Goal: Navigation & Orientation: Find specific page/section

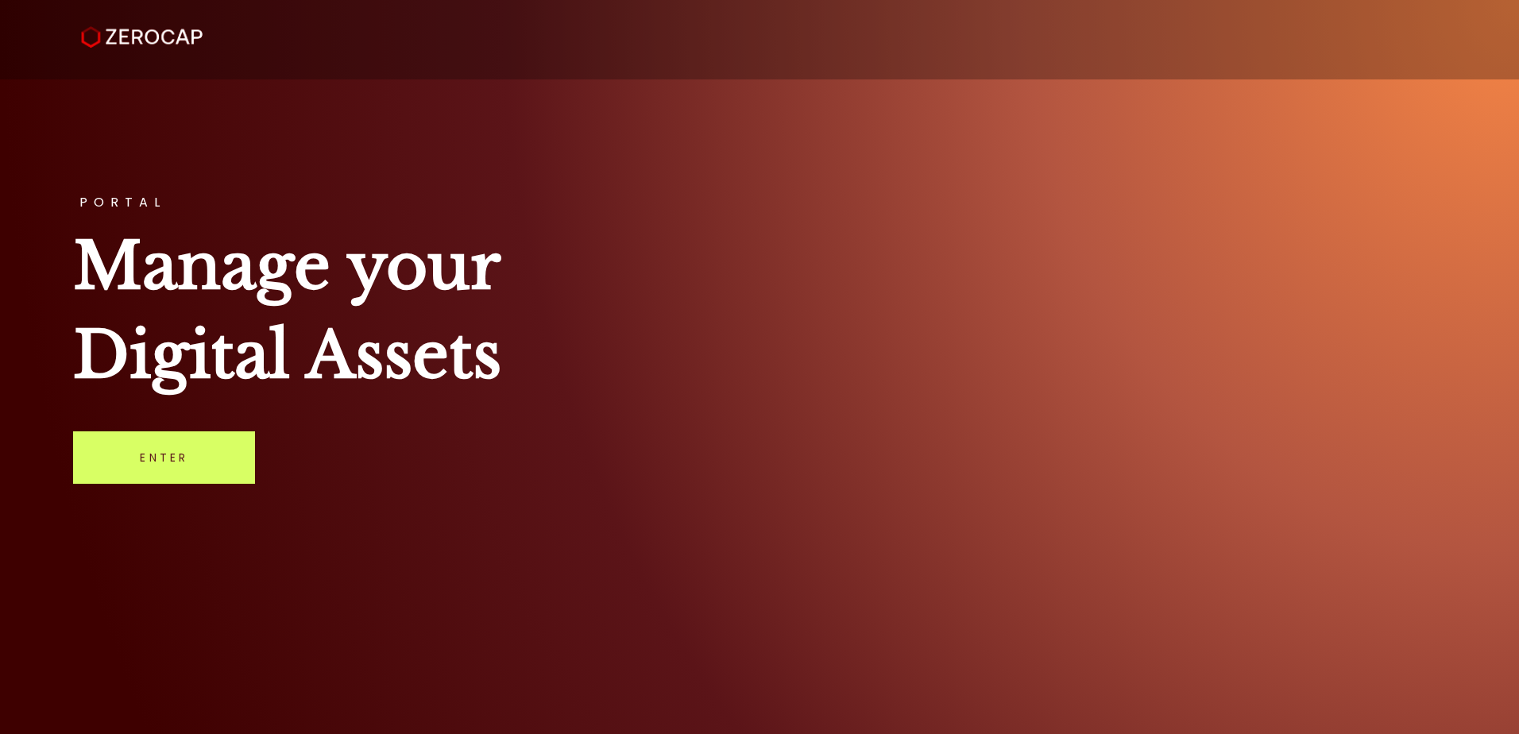
click at [139, 35] on img at bounding box center [142, 37] width 122 height 22
click at [187, 462] on link "Enter" at bounding box center [164, 457] width 182 height 52
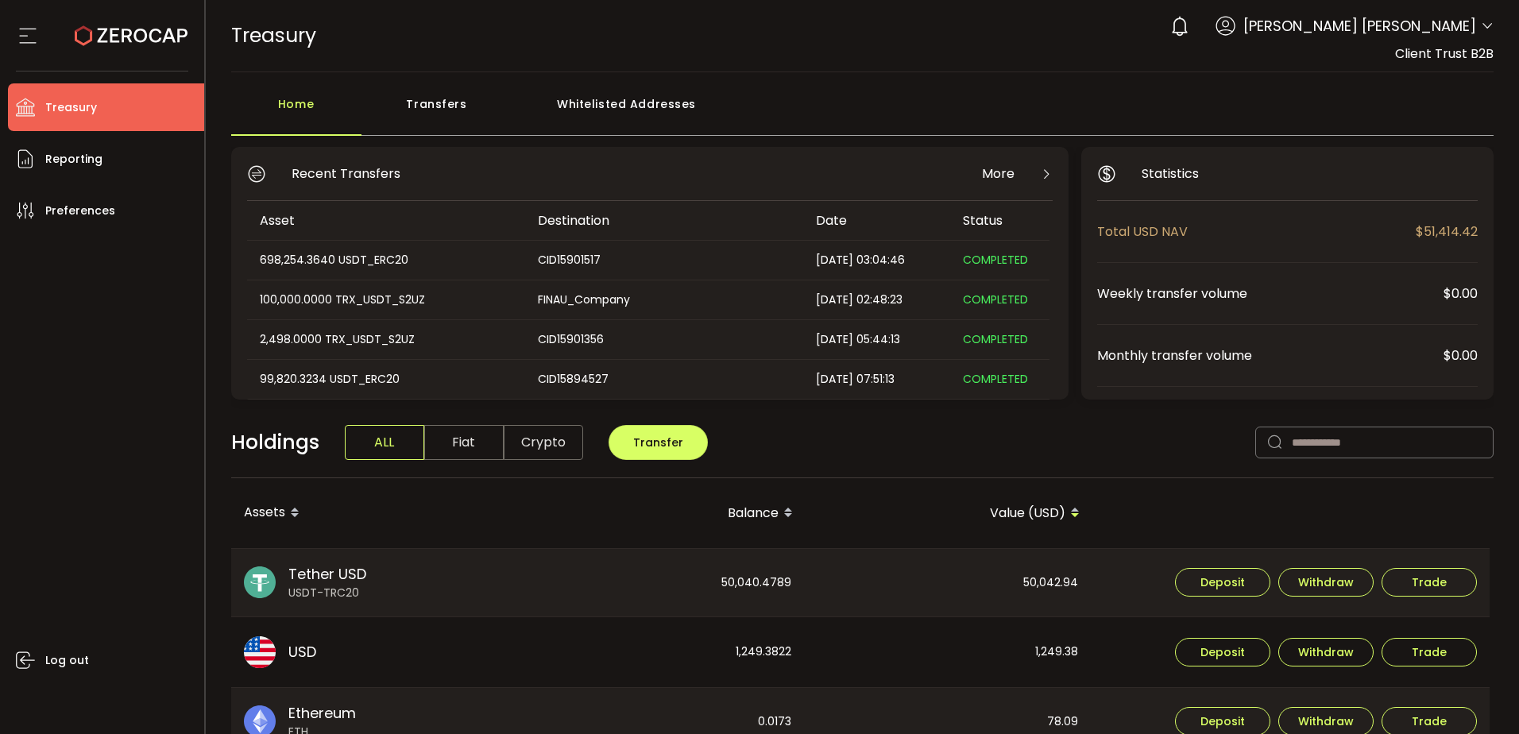
scroll to position [79, 0]
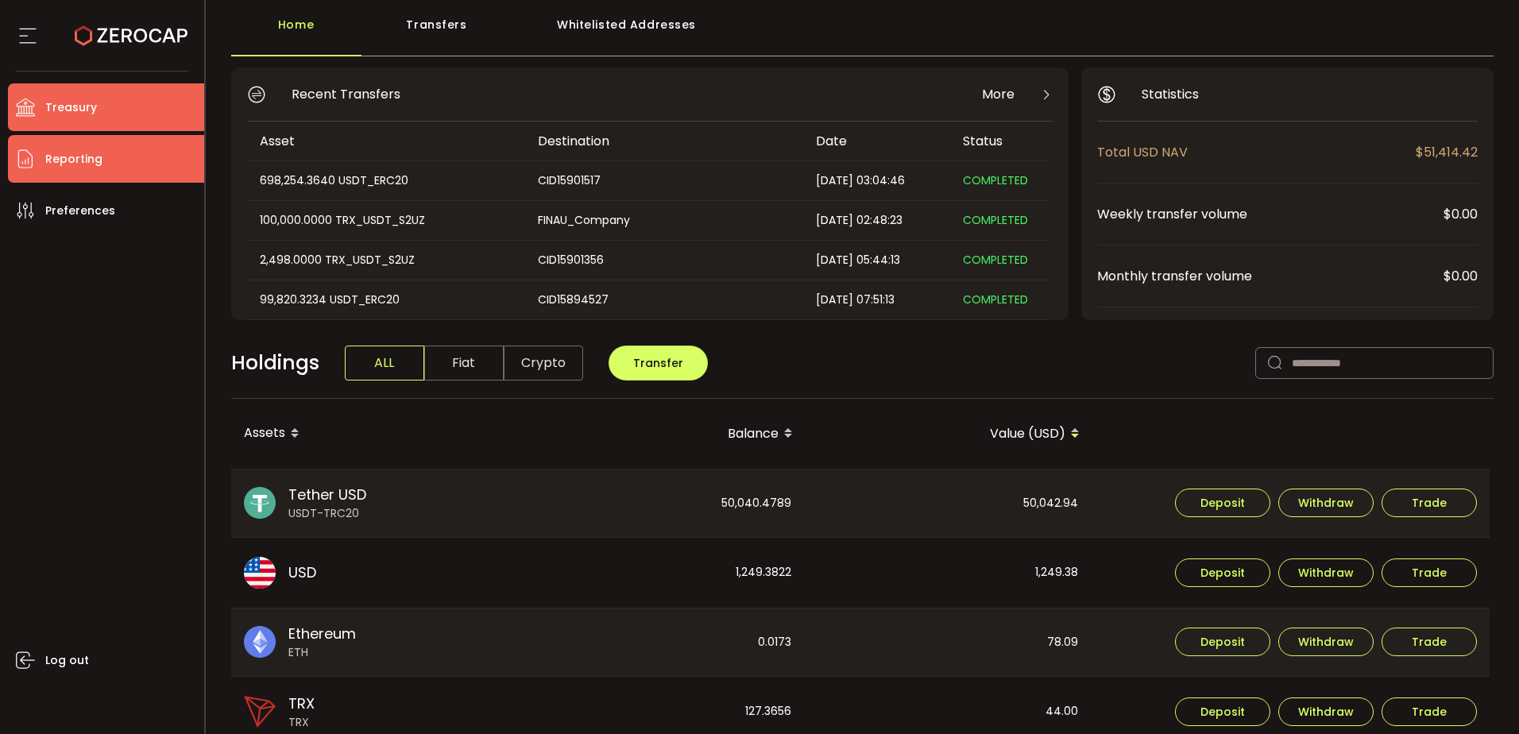
click at [57, 144] on li "Reporting" at bounding box center [106, 159] width 196 height 48
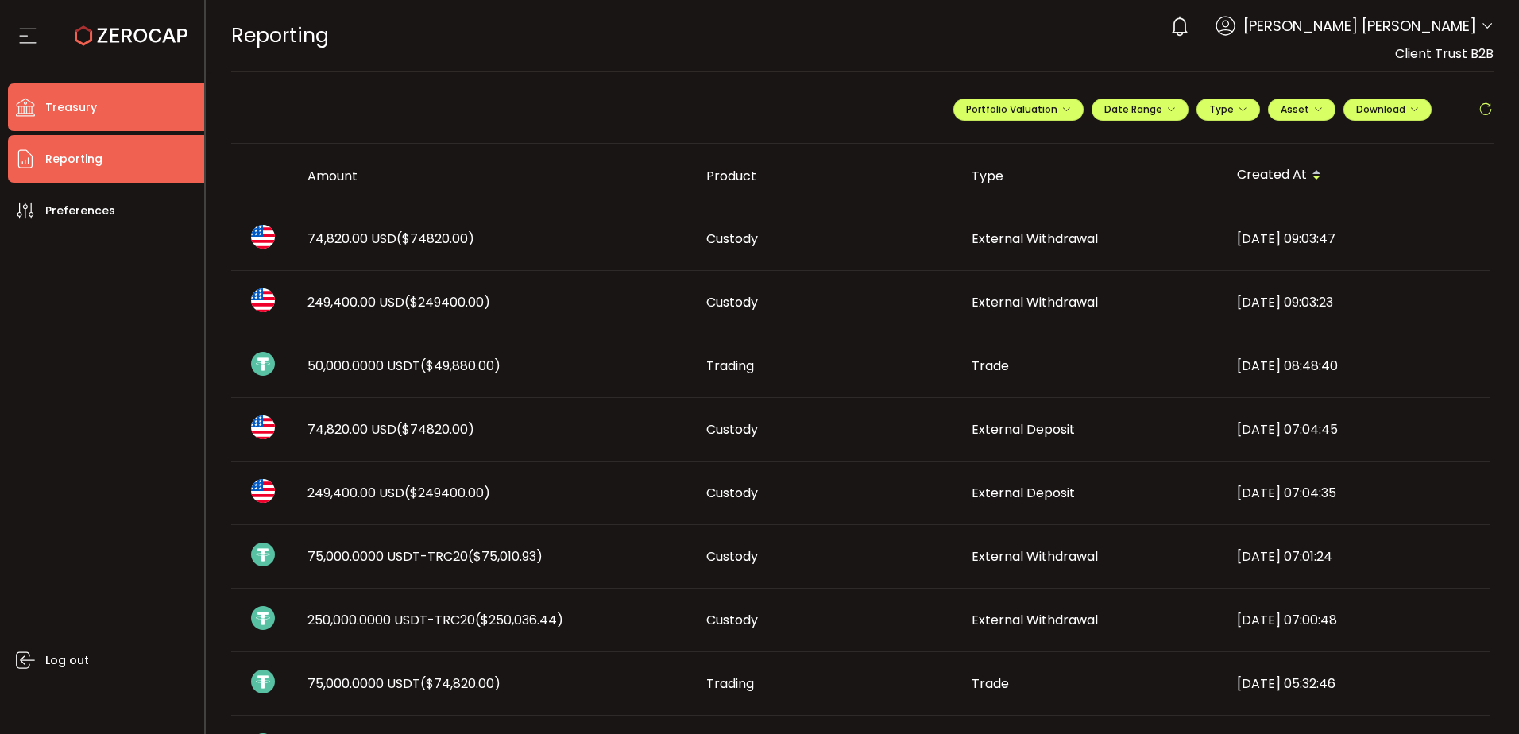
click at [147, 99] on li "Treasury" at bounding box center [106, 107] width 196 height 48
